Goal: Task Accomplishment & Management: Use online tool/utility

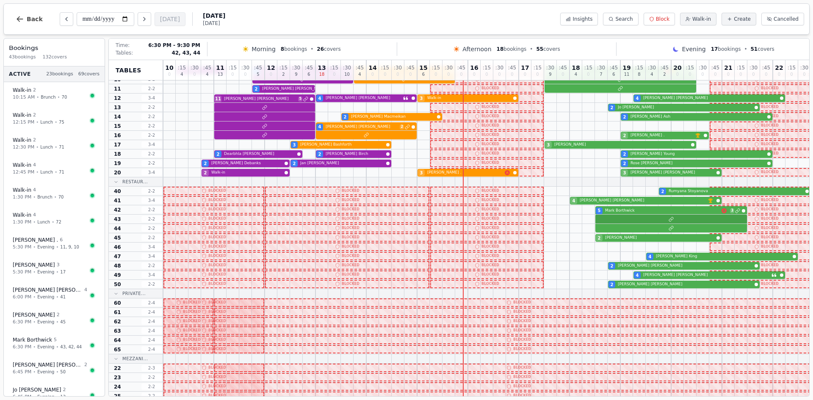
scroll to position [127, 0]
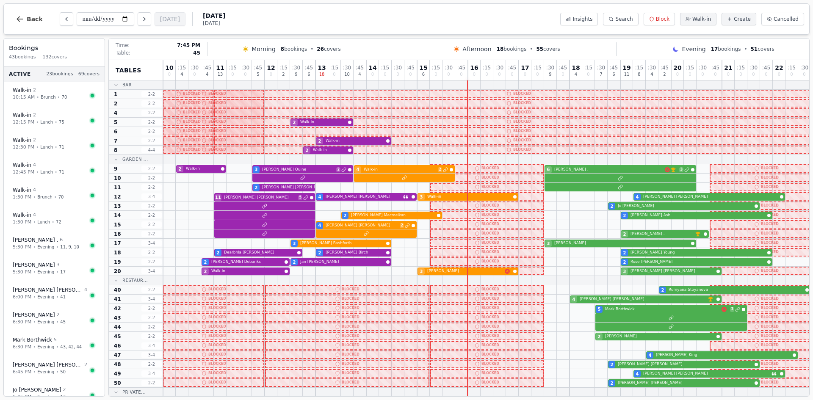
scroll to position [127, 0]
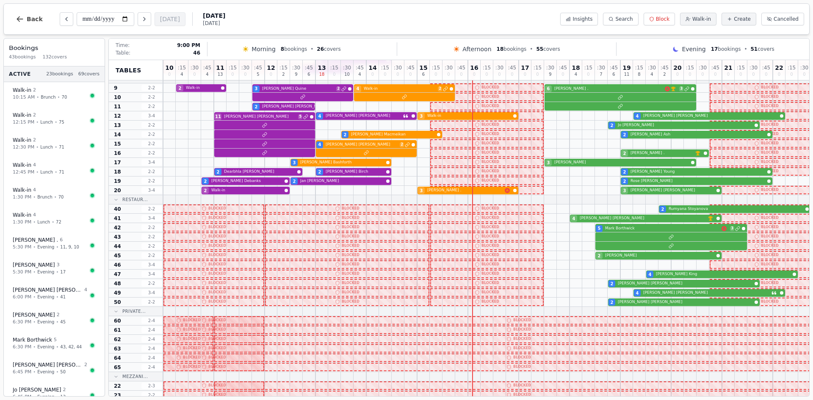
scroll to position [85, 0]
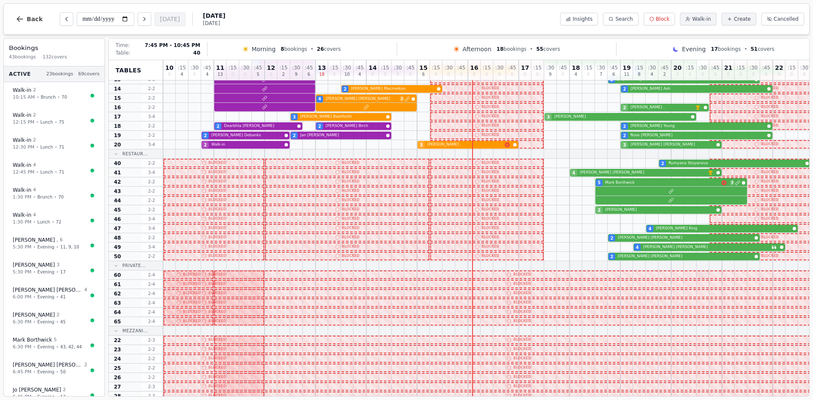
scroll to position [127, 0]
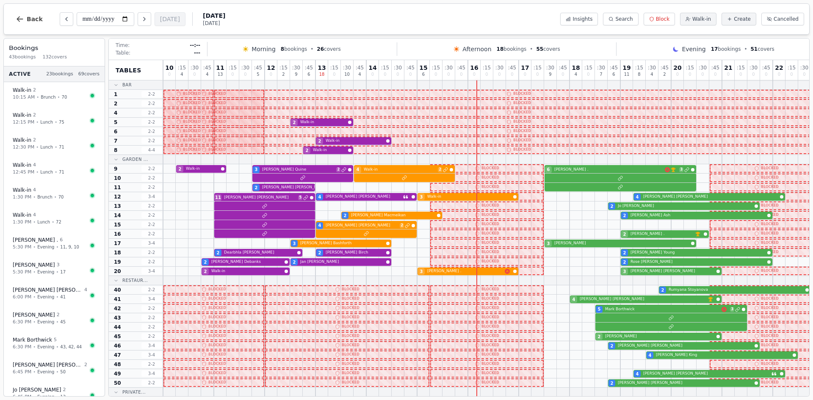
scroll to position [127, 0]
